Goal: Information Seeking & Learning: Check status

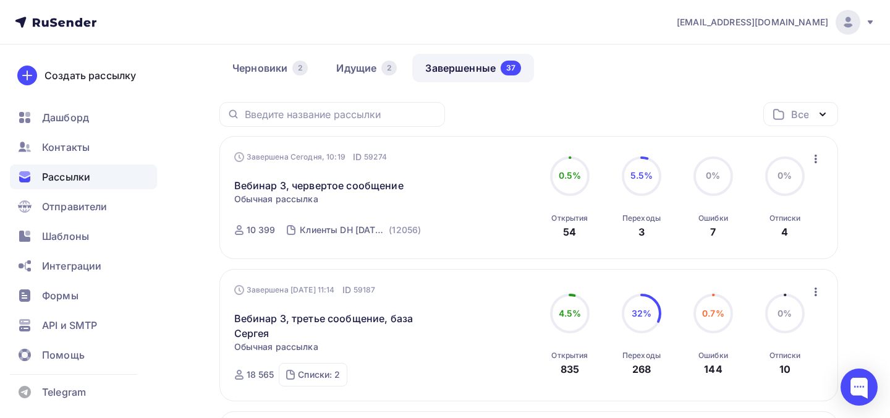
scroll to position [104, 0]
click at [82, 140] on span "Контакты" at bounding box center [66, 147] width 48 height 15
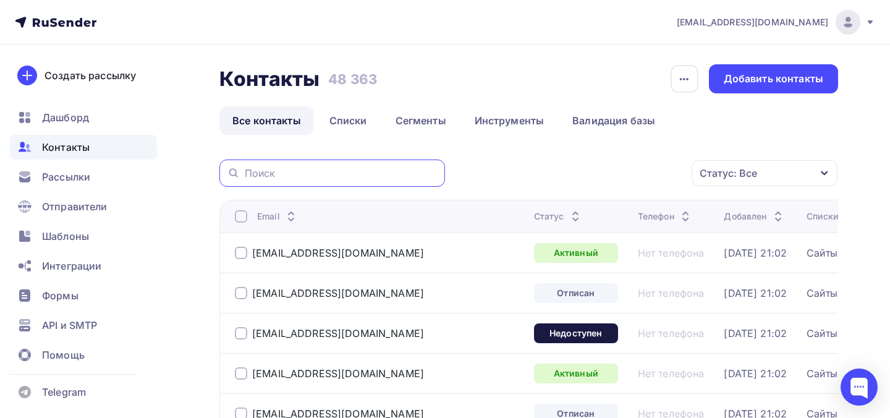
click at [313, 176] on input "text" at bounding box center [341, 173] width 193 height 14
paste input "[EMAIL_ADDRESS][DOMAIN_NAME]"
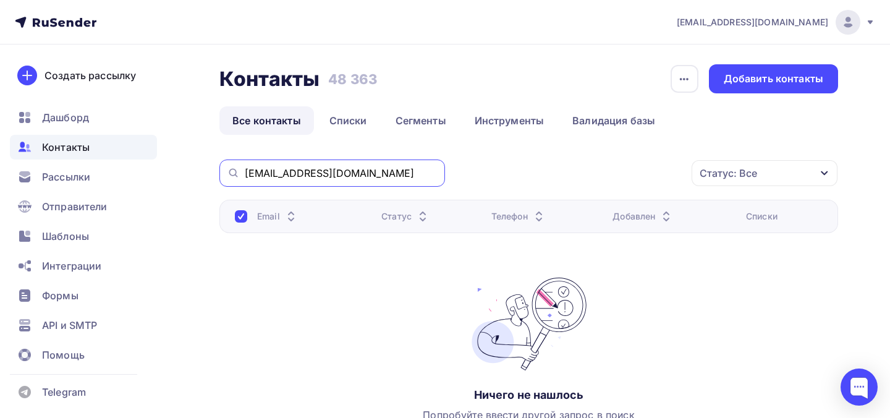
click at [286, 176] on input "[EMAIL_ADDRESS][DOMAIN_NAME]" at bounding box center [341, 173] width 193 height 14
paste input "[EMAIL_ADDRESS][DOMAIN_NAME]"
type input "[EMAIL_ADDRESS][DOMAIN_NAME]"
